Goal: Information Seeking & Learning: Learn about a topic

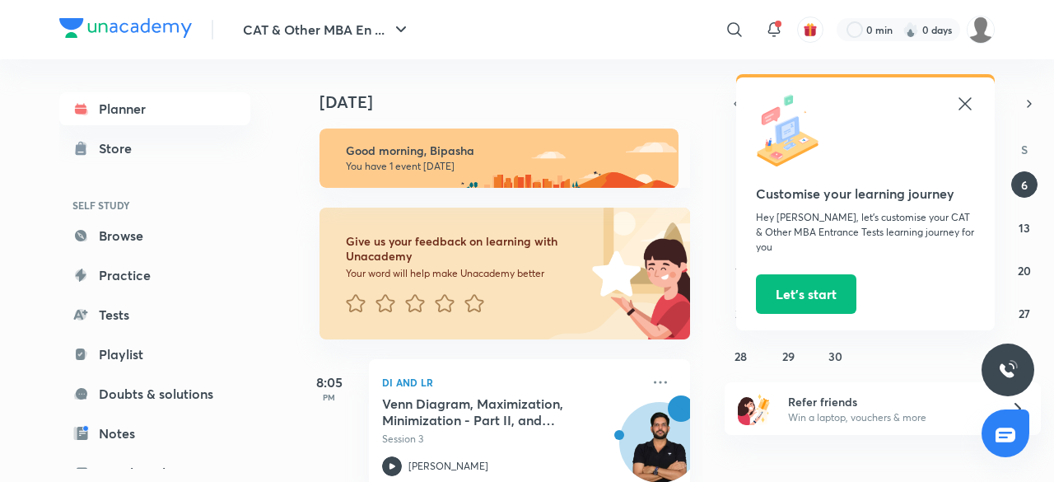
click at [962, 101] on icon at bounding box center [964, 103] width 12 height 12
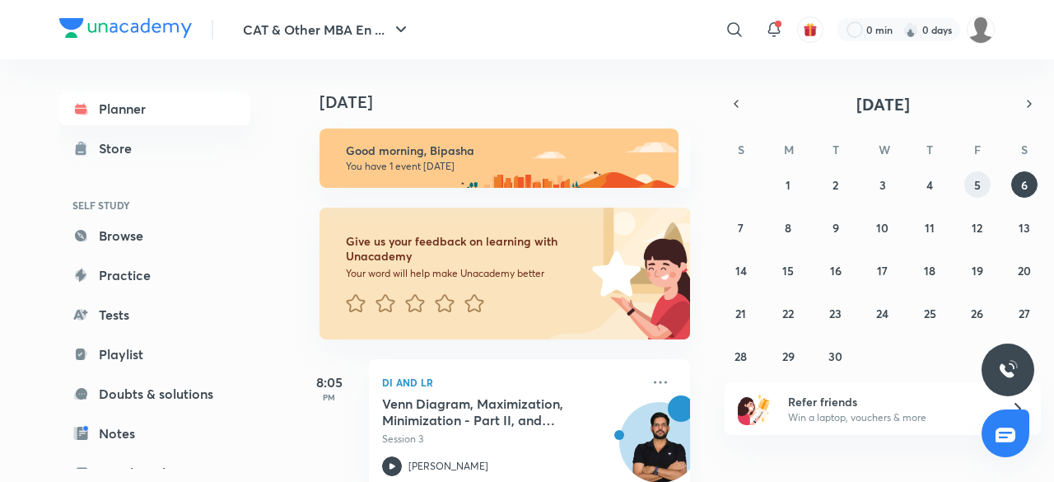
click at [979, 187] on abbr "5" at bounding box center [977, 185] width 7 height 16
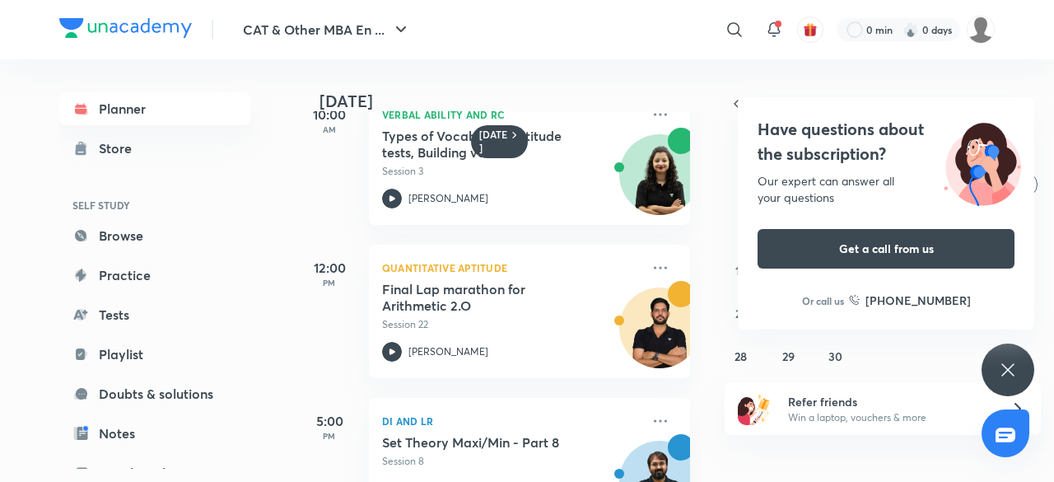
scroll to position [40, 0]
click at [860, 88] on div "[DATE] 10:00 AM Verbal Ability and RC Types of Vocab Q in aptitude tests, Build…" at bounding box center [673, 270] width 754 height 422
click at [832, 91] on div "[DATE] 10:00 AM Verbal Ability and RC Types of Vocab Q in aptitude tests, Build…" at bounding box center [673, 270] width 754 height 422
click at [832, 103] on div "Have questions about the subscription? Our expert can answer all your questions…" at bounding box center [886, 213] width 296 height 232
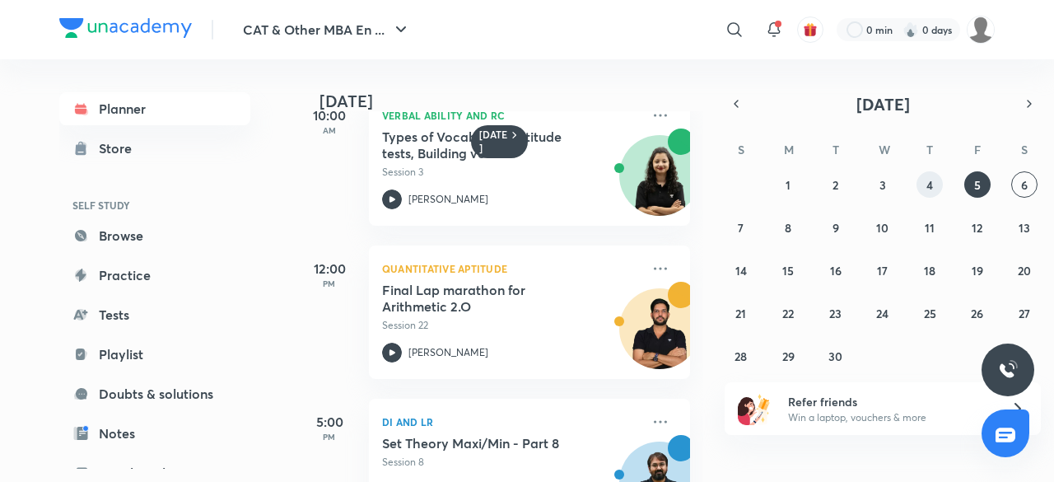
click at [935, 182] on button "4" at bounding box center [929, 184] width 26 height 26
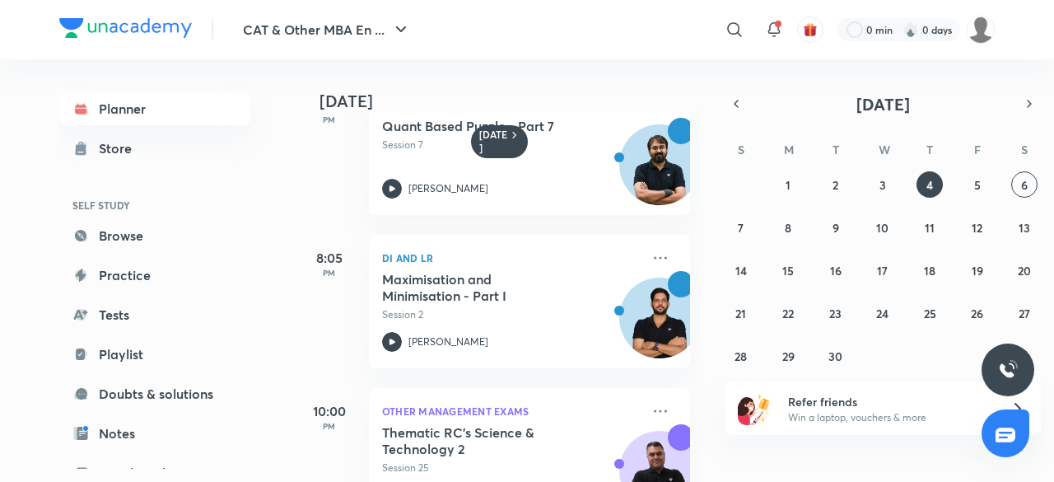
scroll to position [422, 0]
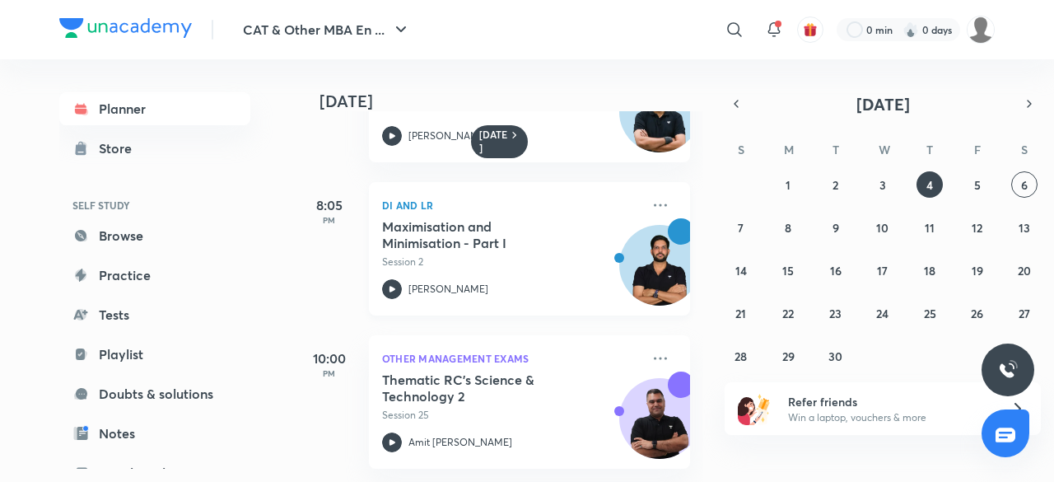
click at [551, 258] on div "Maximisation and Minimisation - Part I Session 2 [PERSON_NAME]" at bounding box center [511, 258] width 259 height 81
